Goal: Check status

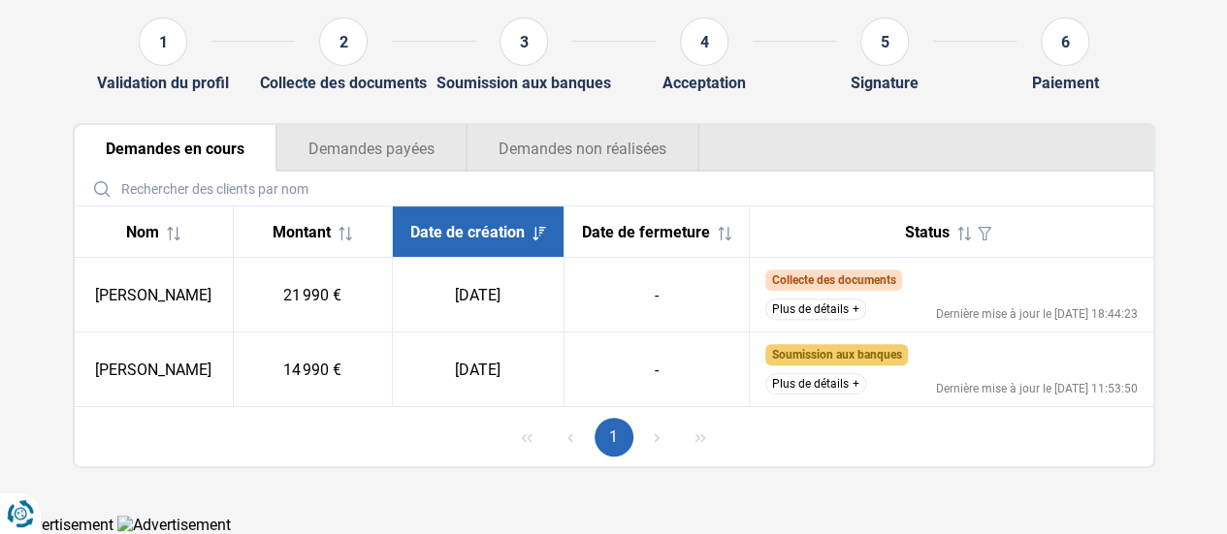
scroll to position [207, 0]
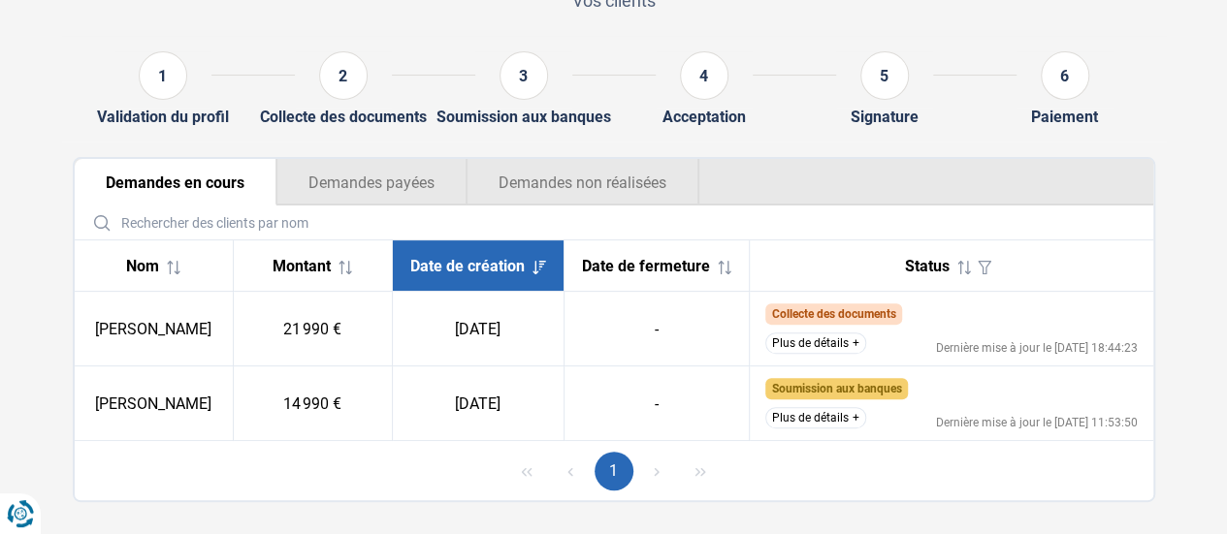
scroll to position [194, 0]
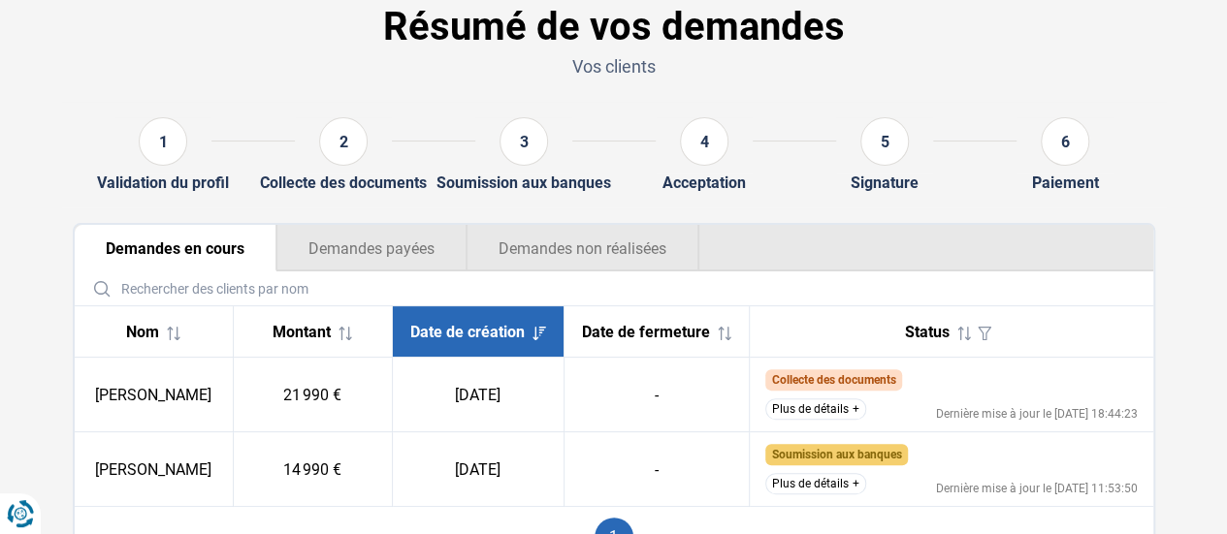
scroll to position [194, 0]
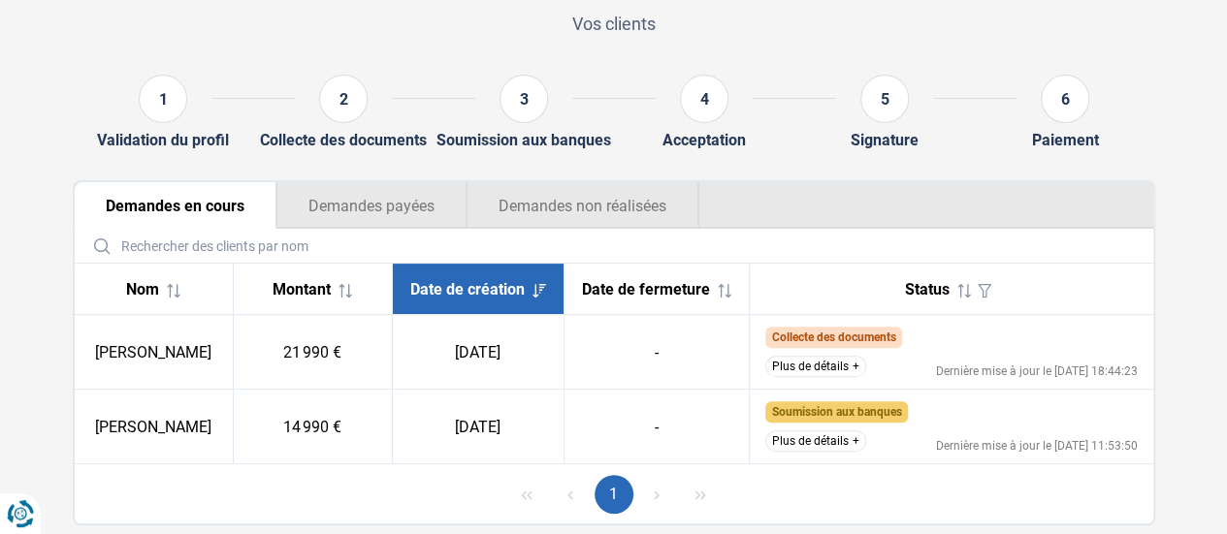
scroll to position [207, 0]
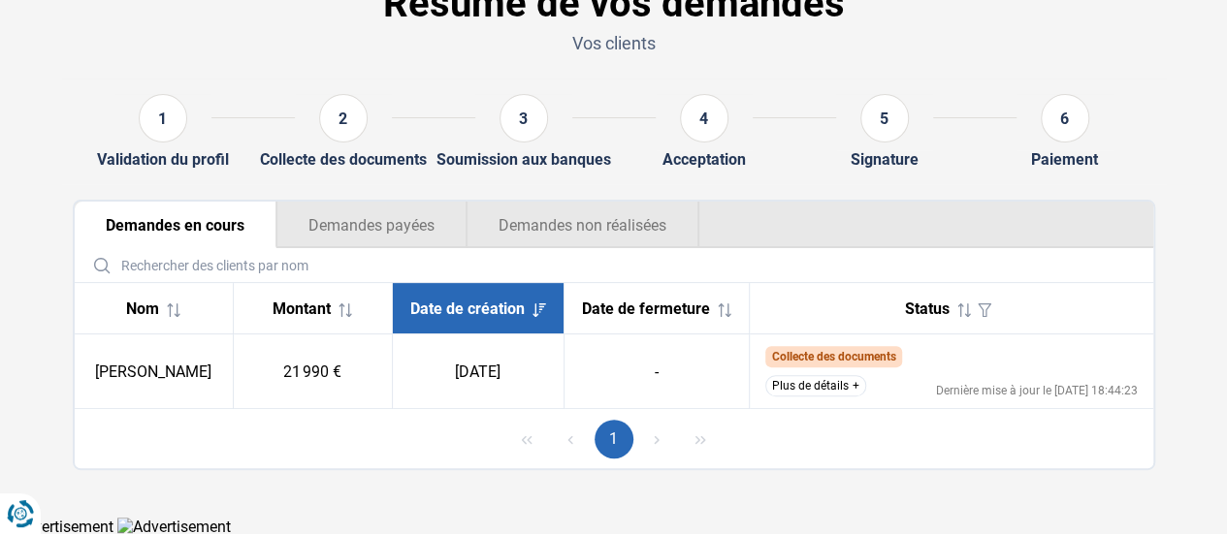
scroll to position [121, 0]
click at [611, 210] on button "Demandes non réalisées" at bounding box center [583, 224] width 233 height 47
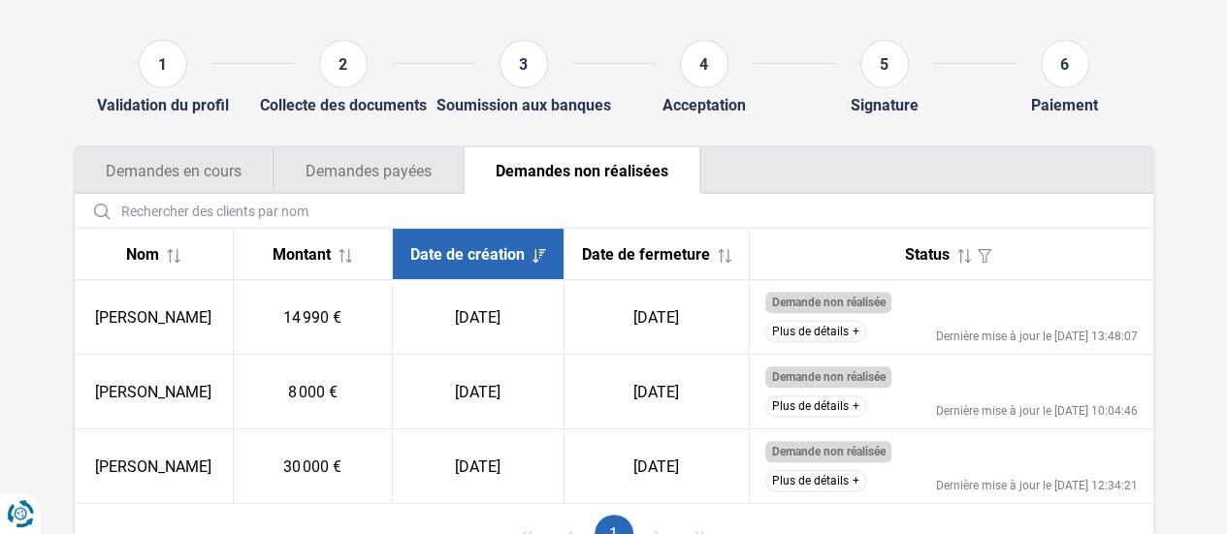
scroll to position [218, 0]
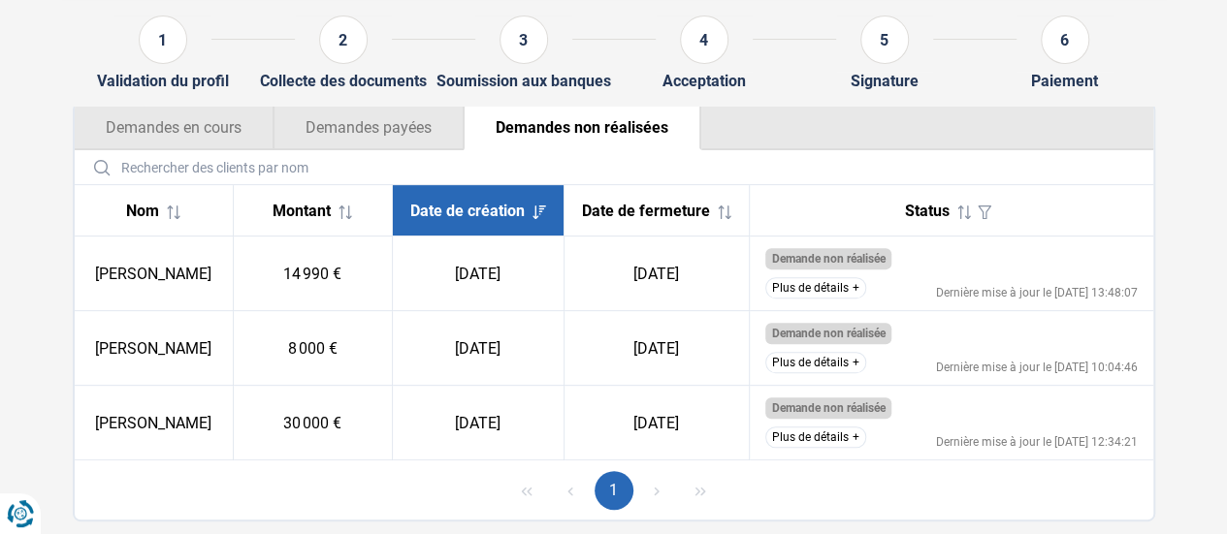
click at [821, 299] on button "Plus de détails" at bounding box center [815, 287] width 101 height 21
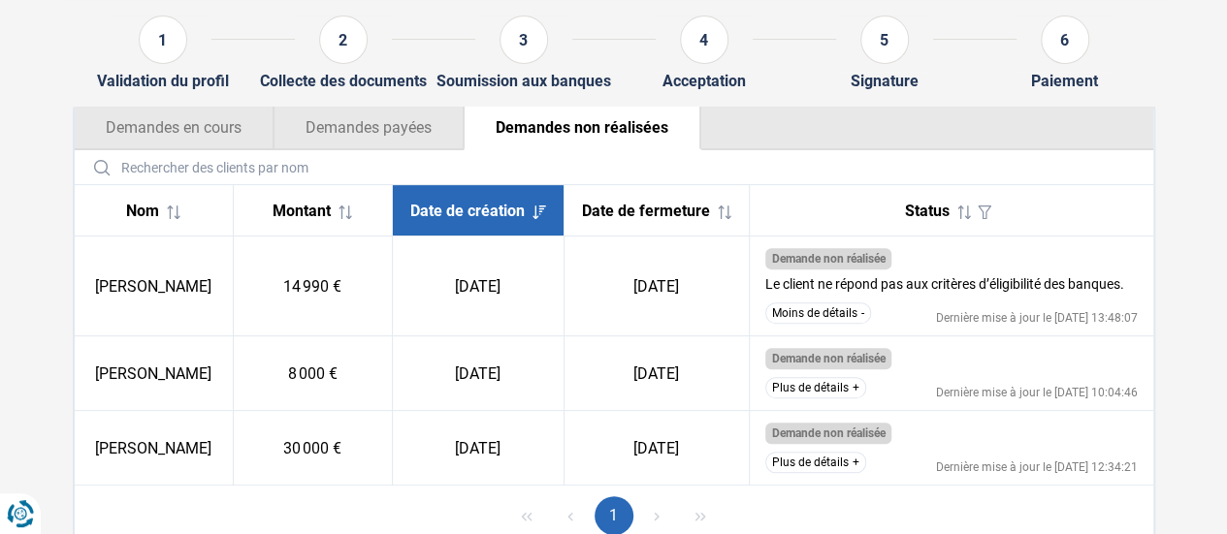
click at [149, 115] on button "Demandes en cours" at bounding box center [174, 127] width 199 height 47
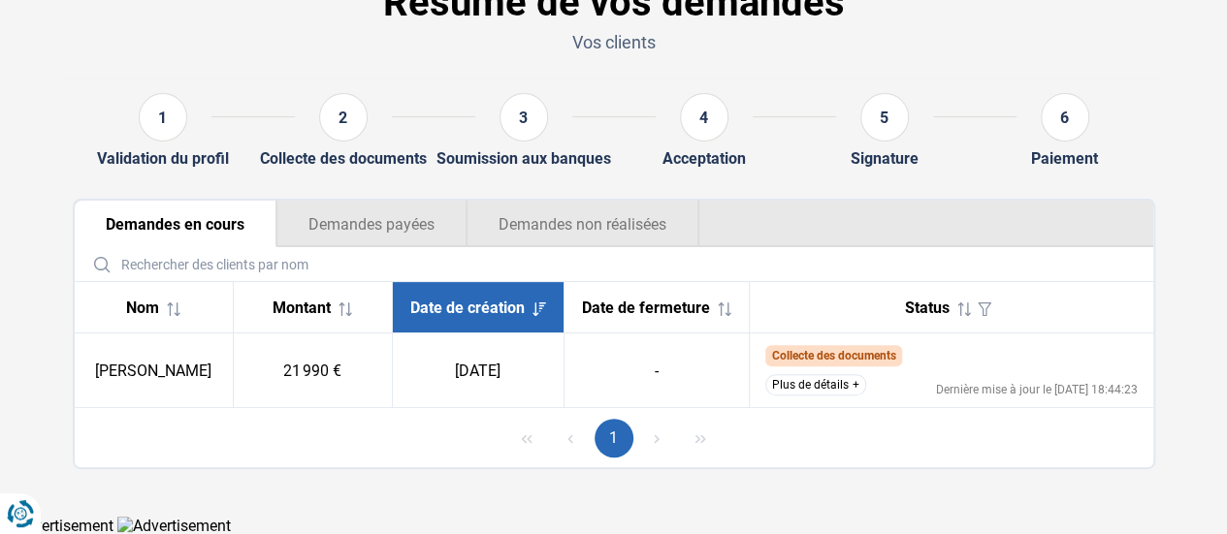
click at [846, 372] on td "Collecte des documents Nous avons déjà reçu les documents du client et nous eff…" at bounding box center [951, 371] width 403 height 75
click at [840, 378] on button "Plus de détails" at bounding box center [815, 384] width 101 height 21
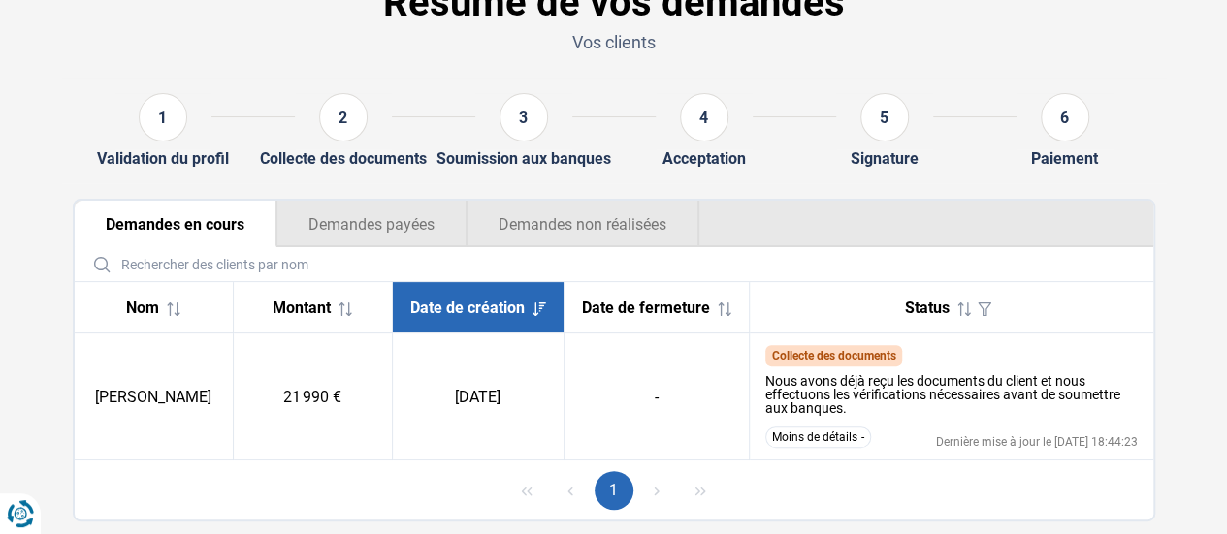
click at [594, 247] on input "text" at bounding box center [613, 264] width 1063 height 34
click at [629, 230] on button "Demandes non réalisées" at bounding box center [583, 224] width 233 height 47
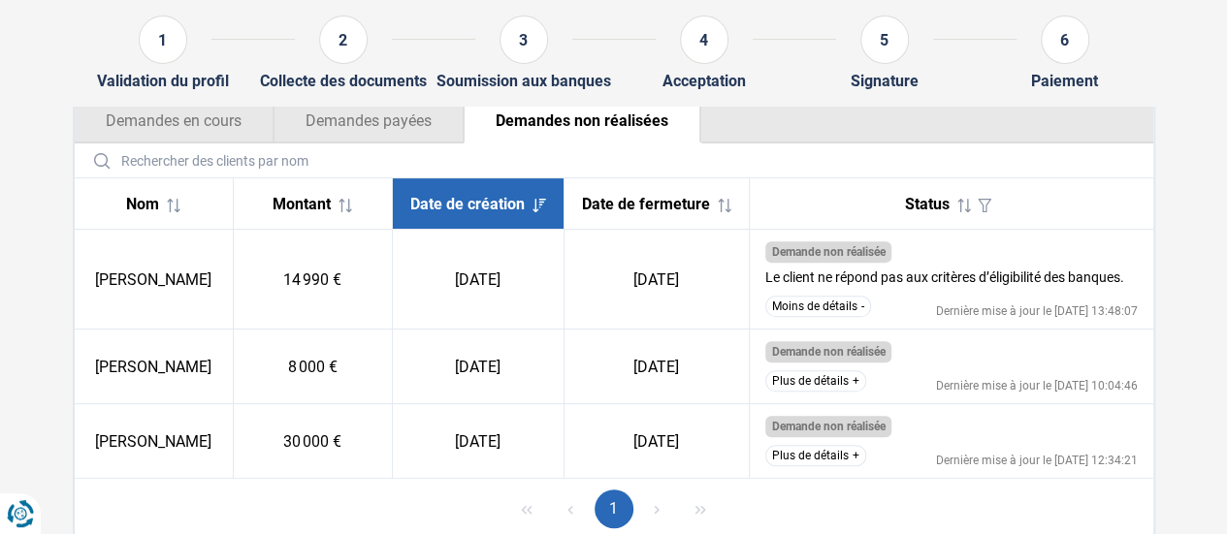
scroll to position [113, 0]
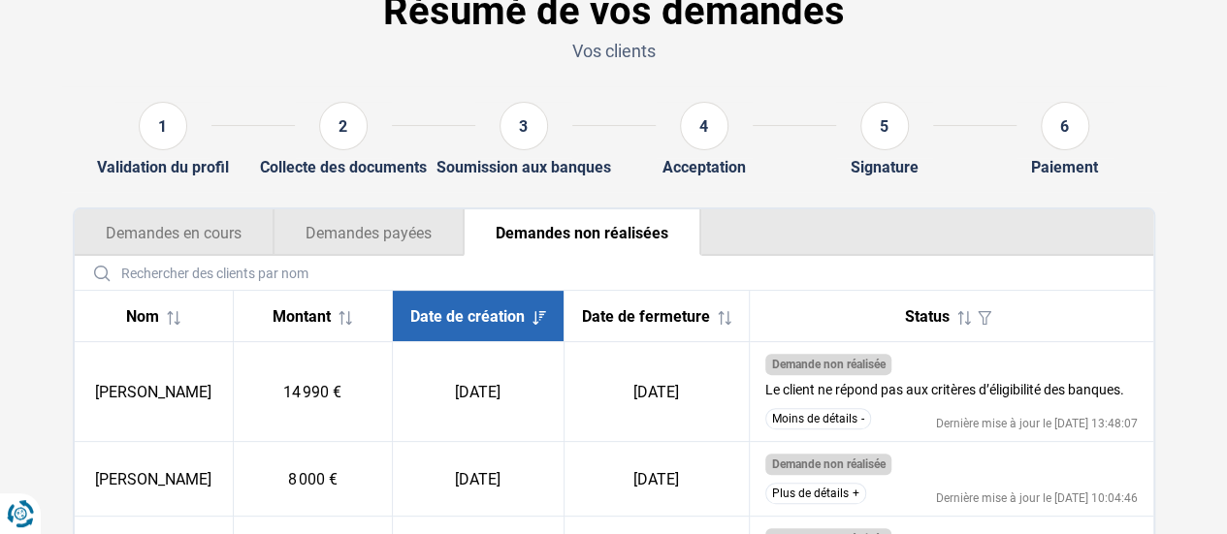
click at [169, 231] on button "Demandes en cours" at bounding box center [174, 232] width 199 height 47
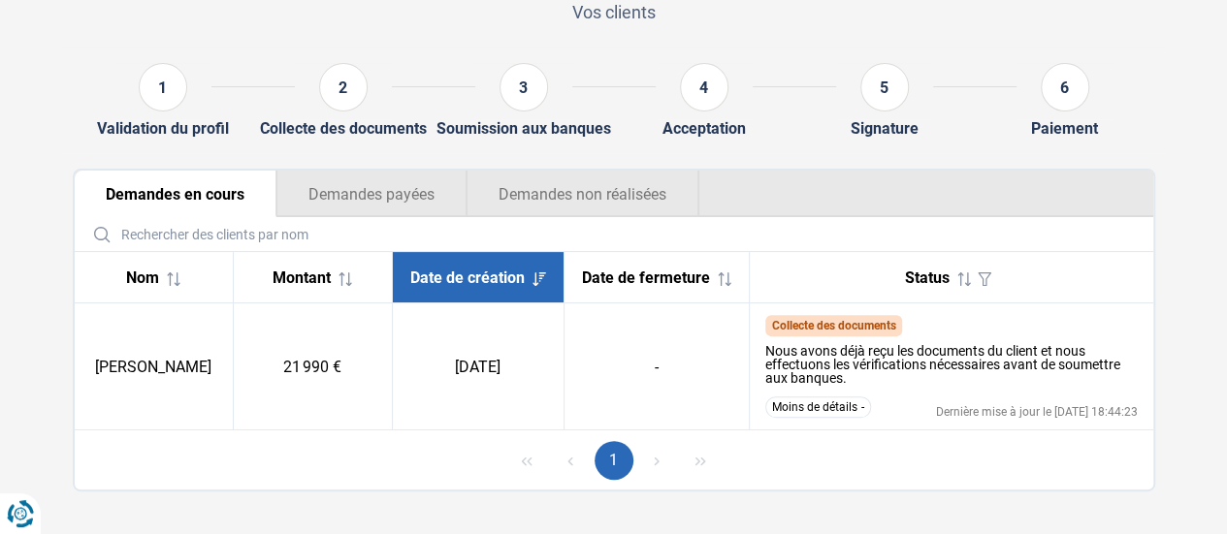
scroll to position [174, 0]
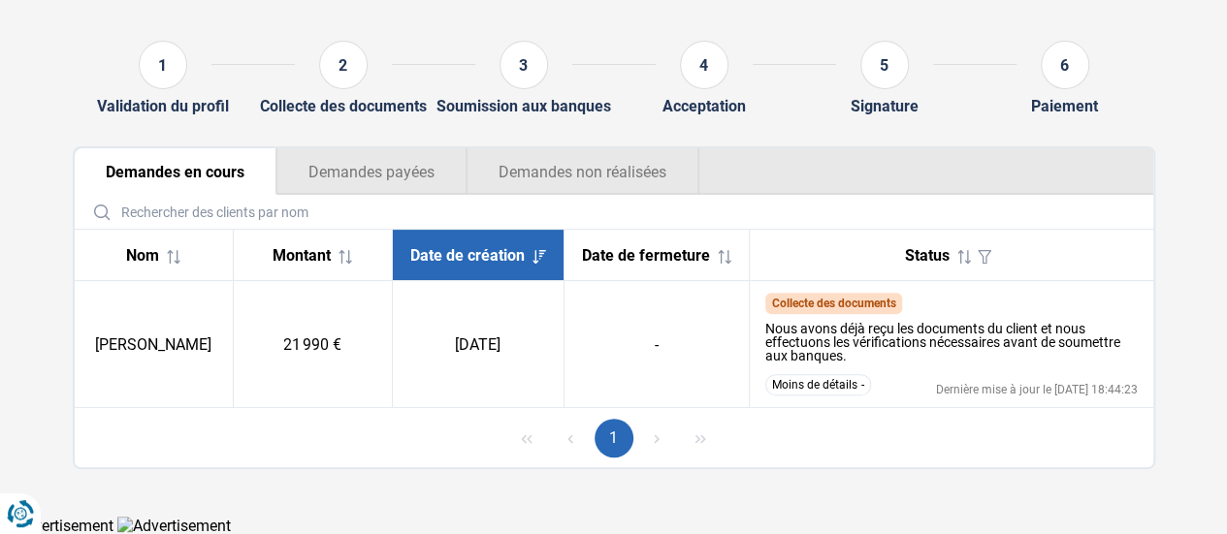
click at [594, 171] on button "Demandes non réalisées" at bounding box center [583, 171] width 233 height 47
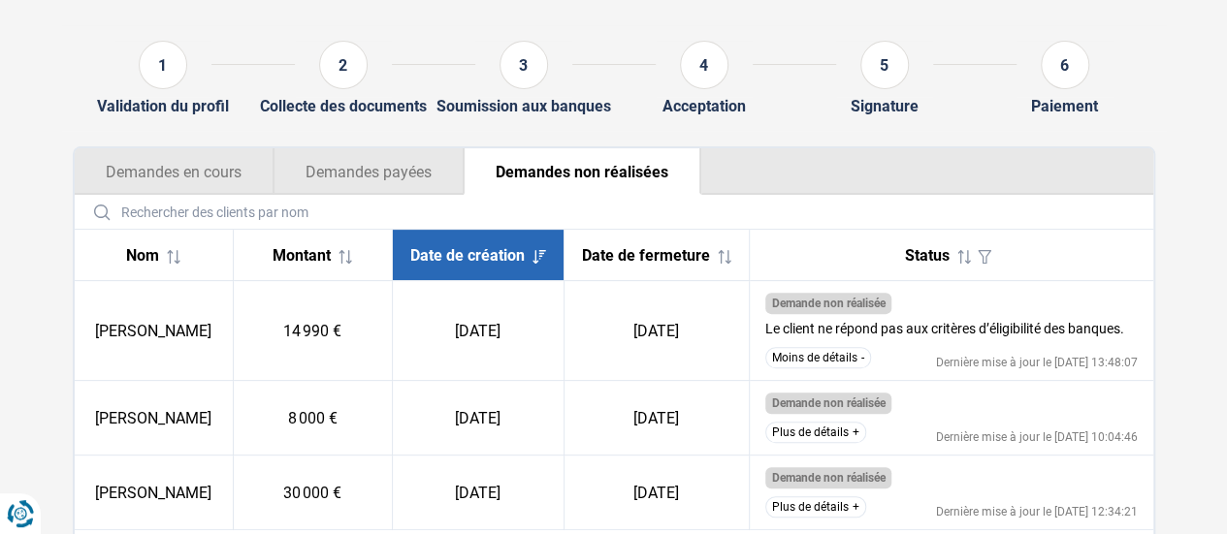
scroll to position [271, 0]
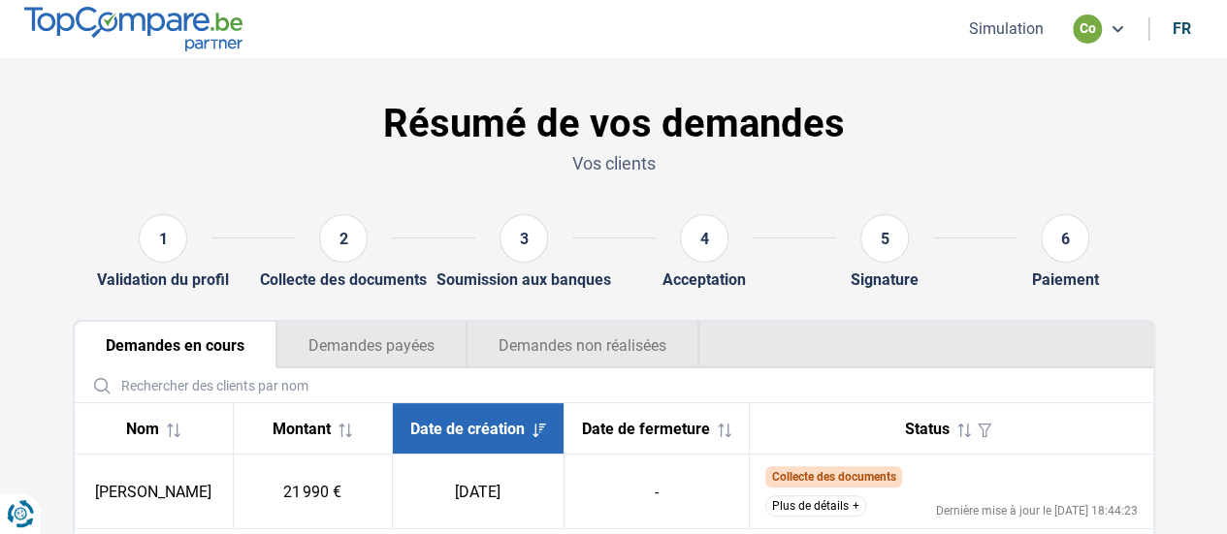
scroll to position [121, 0]
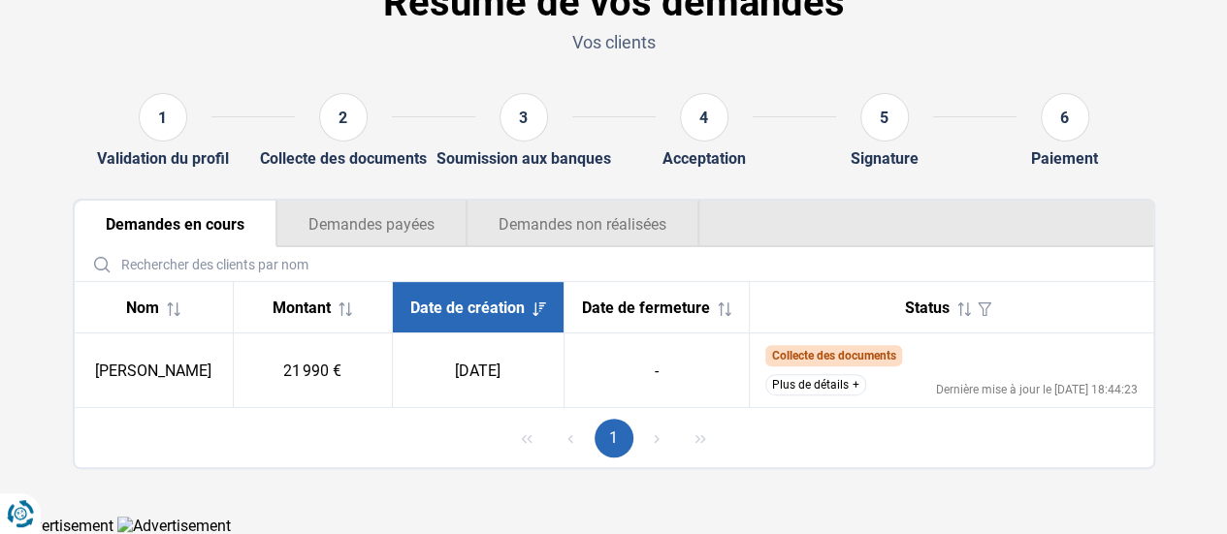
click at [809, 373] on td "Collecte des documents Nous avons déjà reçu les documents du client et nous eff…" at bounding box center [951, 371] width 403 height 75
click at [805, 384] on button "Plus de détails" at bounding box center [815, 384] width 101 height 21
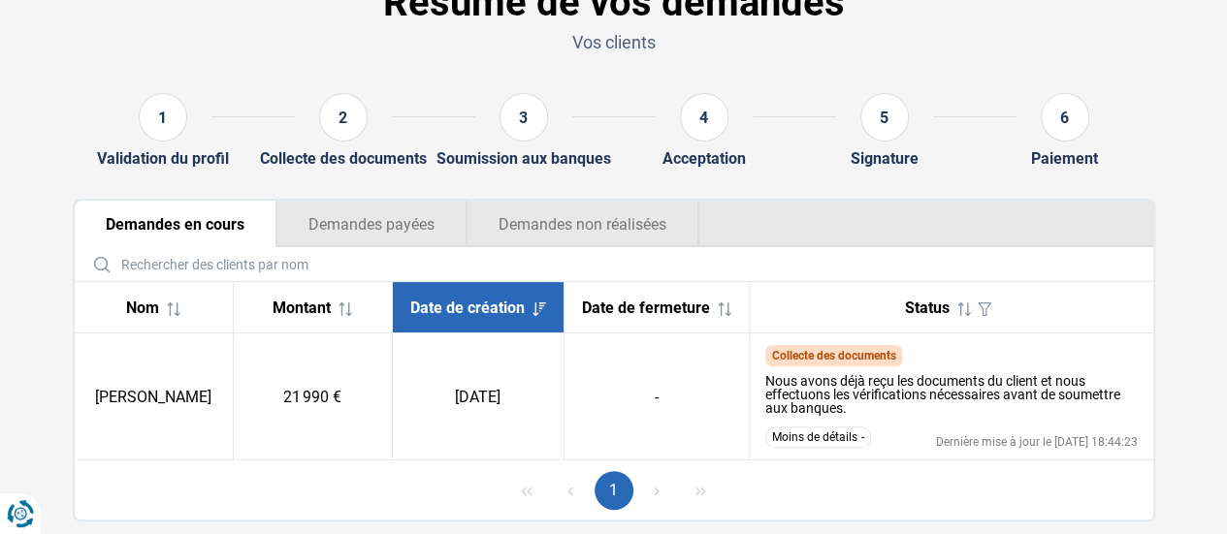
click at [643, 210] on button "Demandes non réalisées" at bounding box center [583, 224] width 233 height 47
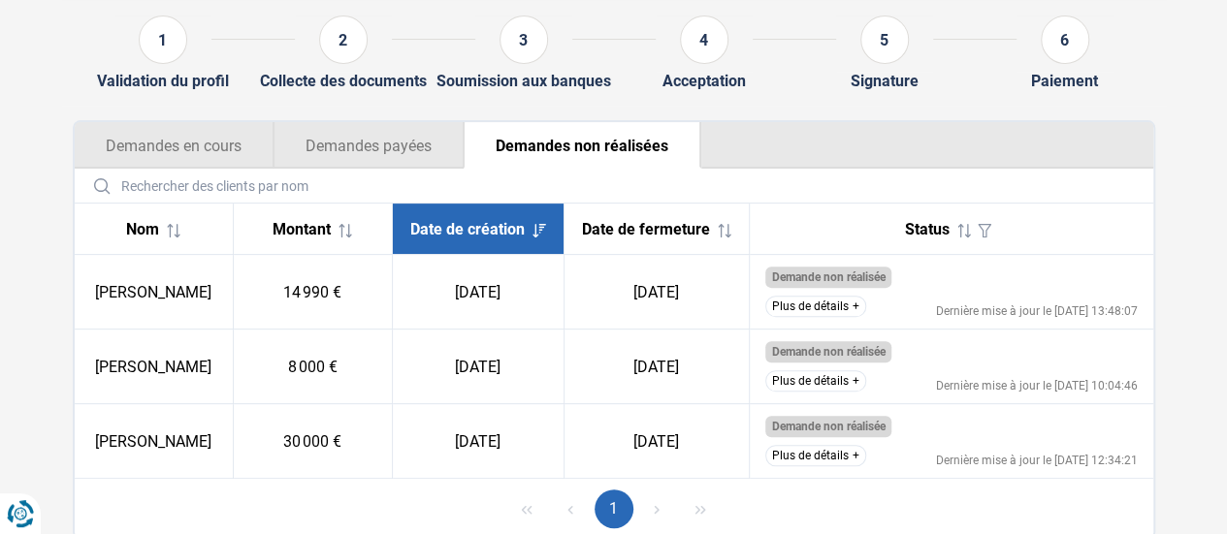
scroll to position [281, 0]
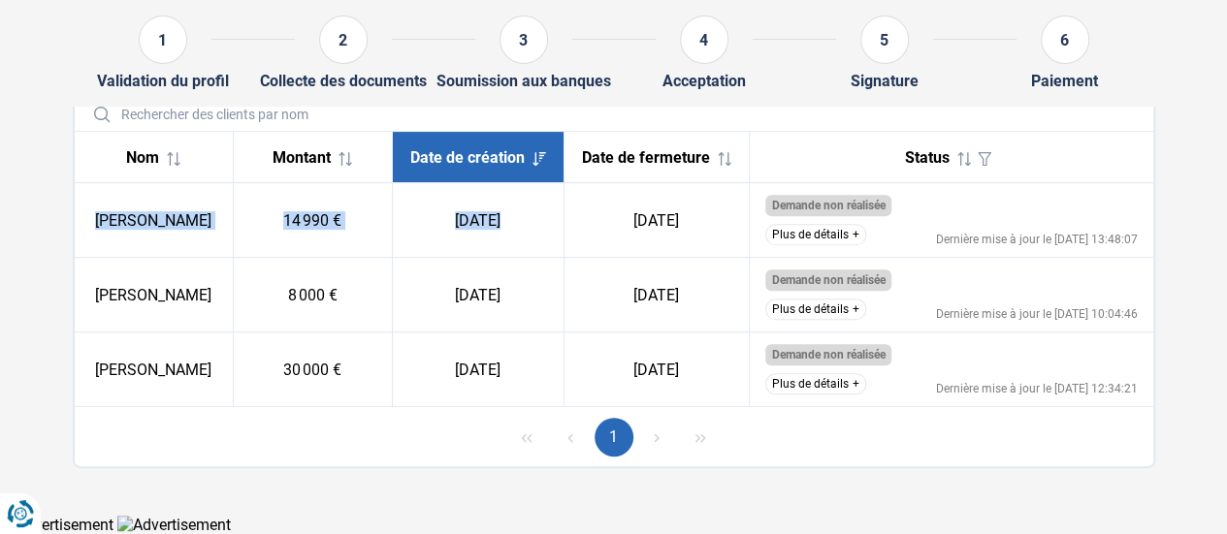
drag, startPoint x: 107, startPoint y: 203, endPoint x: 621, endPoint y: 230, distance: 514.7
click at [621, 230] on tr "[PERSON_NAME] 14 990 € [DATE] [DATE] Demande non réalisée Le client ne répond p…" at bounding box center [614, 220] width 1078 height 75
click at [621, 230] on td "[DATE]" at bounding box center [655, 220] width 185 height 75
click at [820, 240] on button "Plus de détails" at bounding box center [815, 234] width 101 height 21
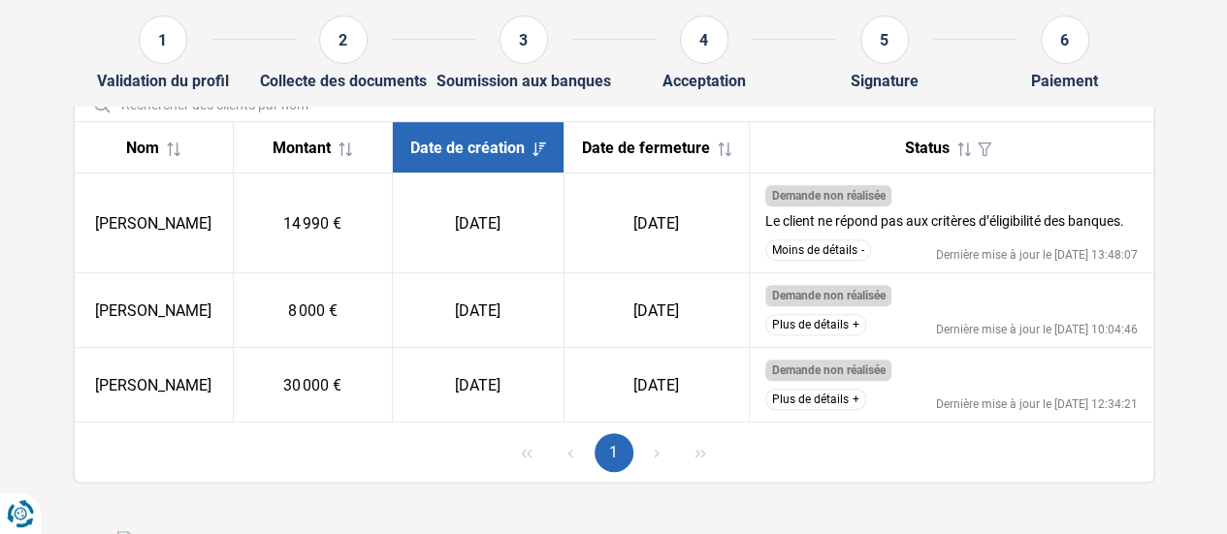
drag, startPoint x: 812, startPoint y: 342, endPoint x: 830, endPoint y: 387, distance: 48.3
click at [811, 336] on button "Plus de détails" at bounding box center [815, 324] width 101 height 21
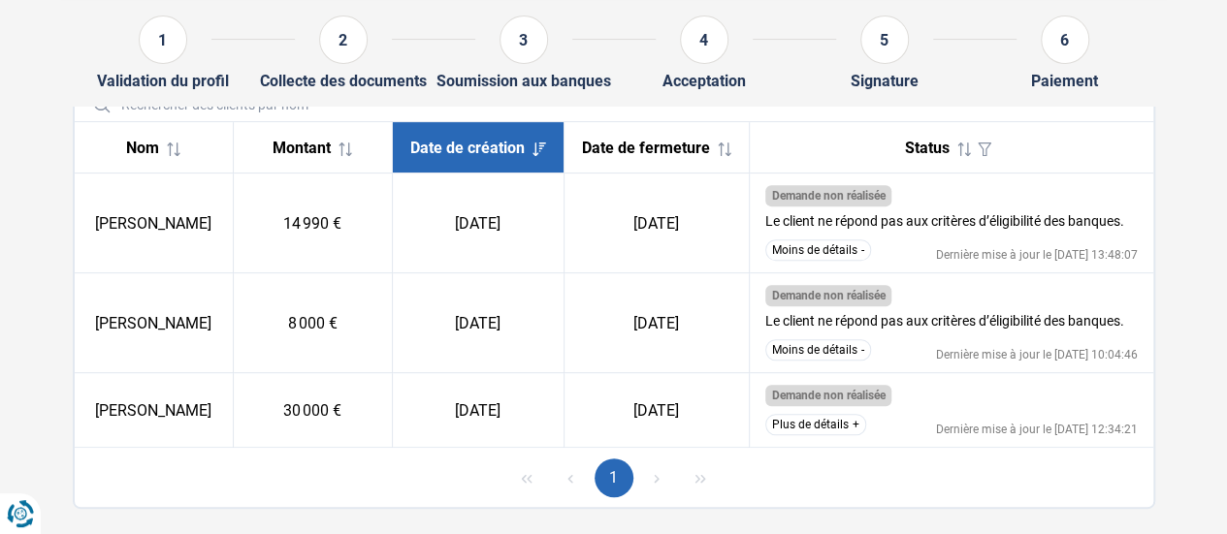
click at [832, 435] on button "Plus de détails" at bounding box center [815, 424] width 101 height 21
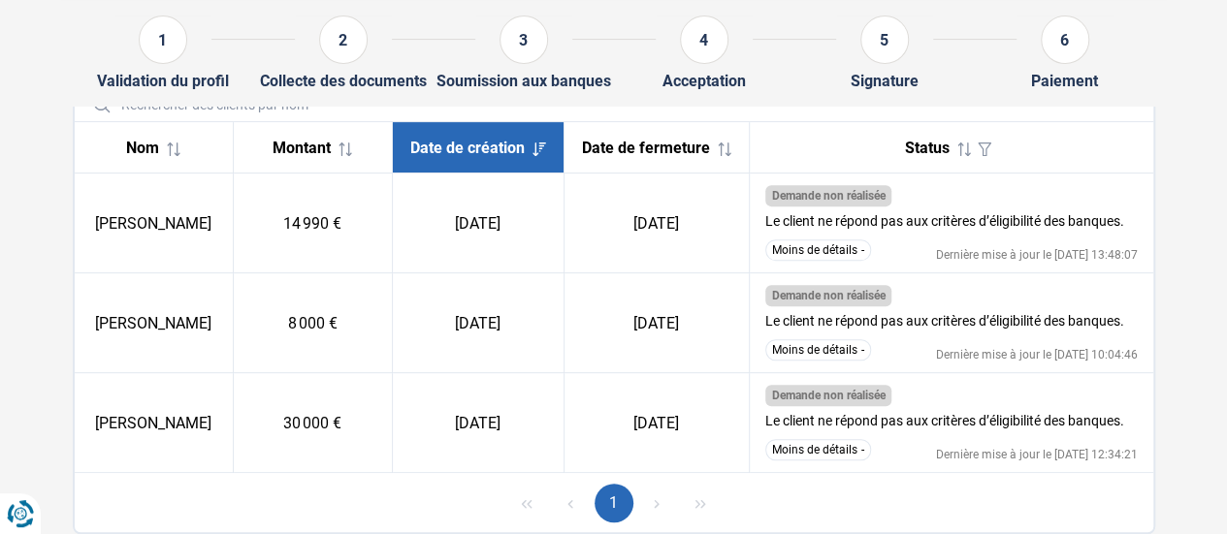
click at [376, 154] on div "Montant" at bounding box center [312, 148] width 127 height 18
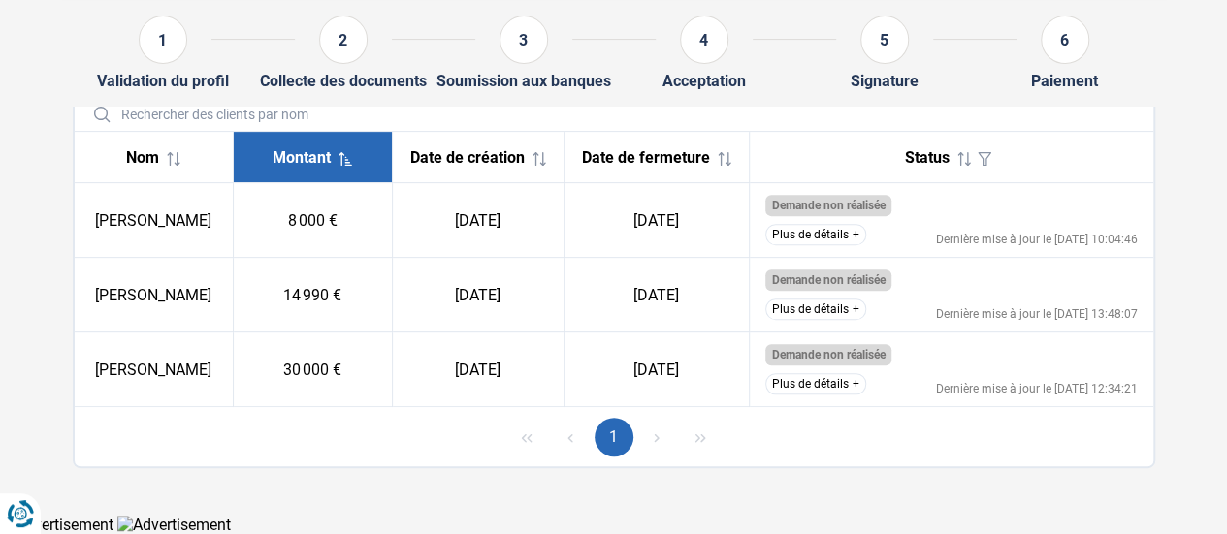
click at [525, 154] on span at bounding box center [535, 157] width 21 height 18
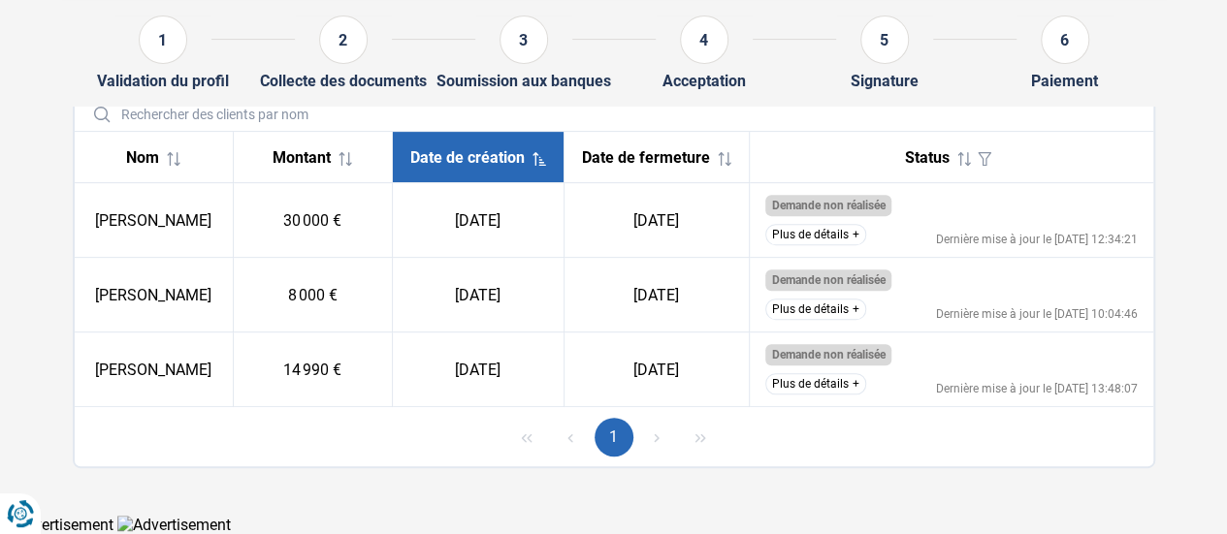
click at [305, 148] on span "Montant" at bounding box center [302, 157] width 58 height 18
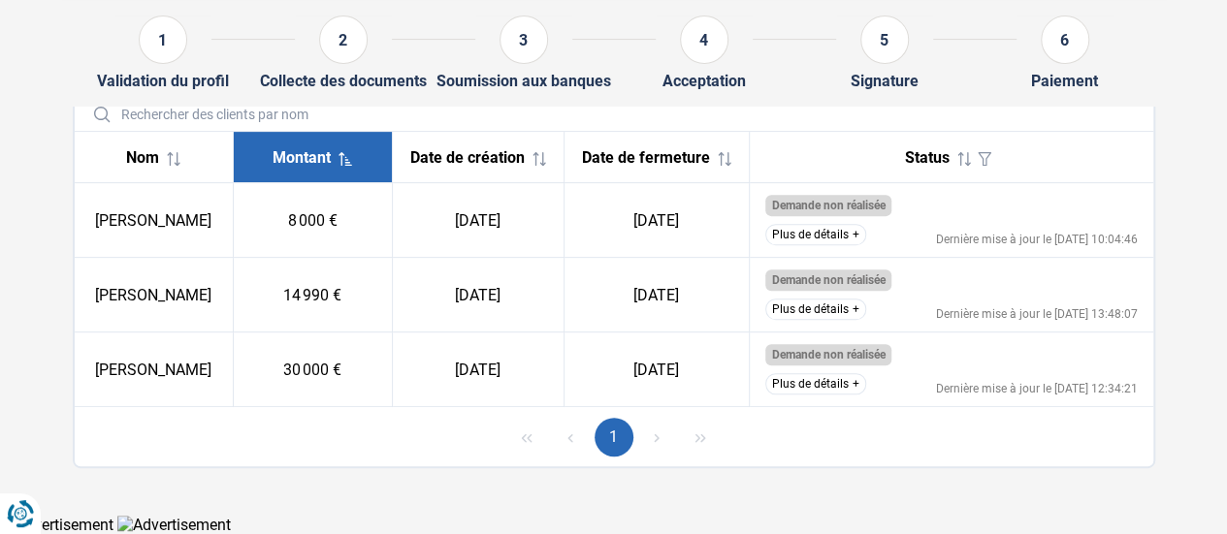
click at [361, 64] on div "2" at bounding box center [343, 44] width 97 height 56
click at [211, 160] on div "Nom" at bounding box center [153, 157] width 127 height 18
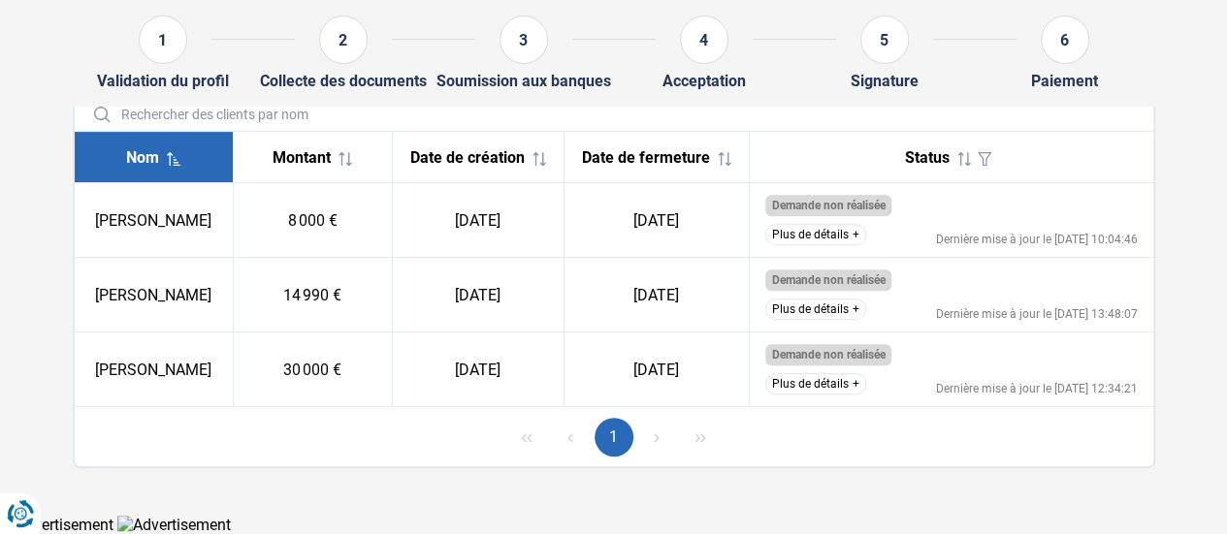
click at [510, 153] on div "Date de création" at bounding box center [478, 157] width 140 height 18
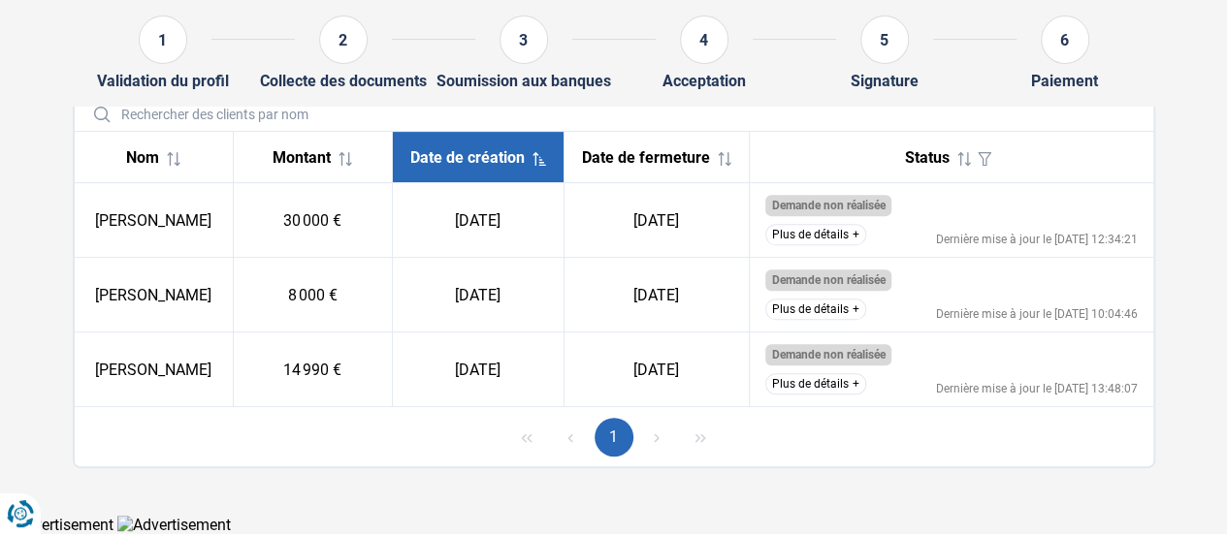
click at [316, 148] on span "Montant" at bounding box center [302, 157] width 58 height 18
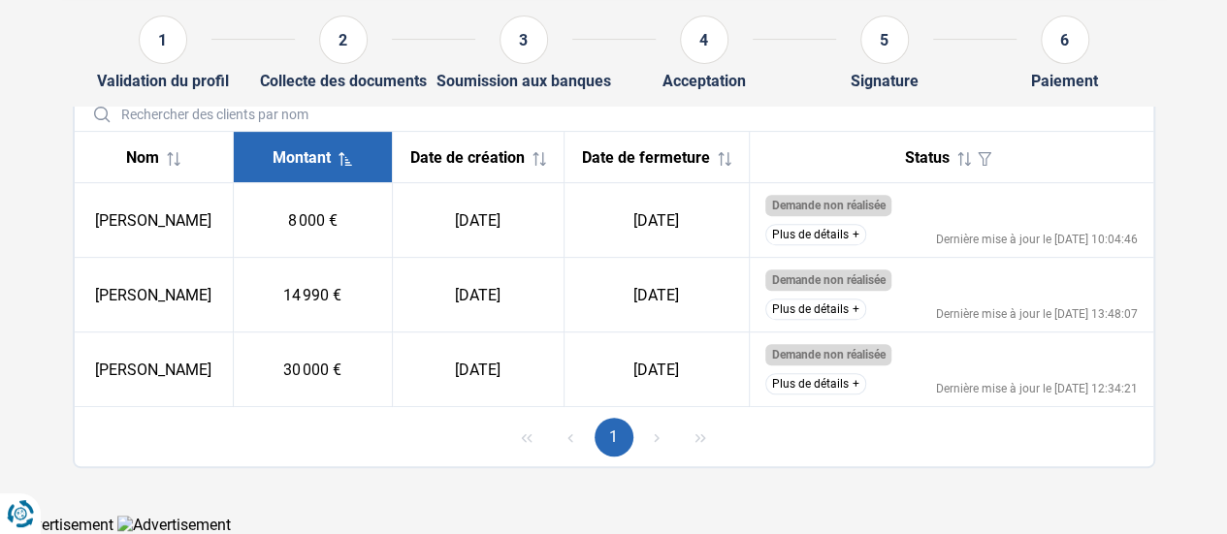
click at [153, 158] on span "Nom" at bounding box center [142, 157] width 33 height 18
